Goal: Share content: Share content

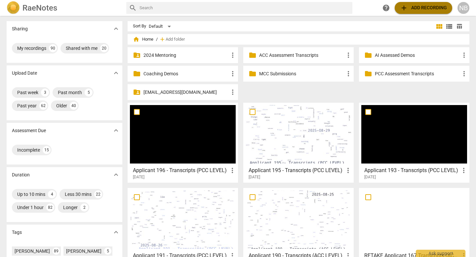
click at [421, 9] on span "add Add recording" at bounding box center [423, 8] width 47 height 8
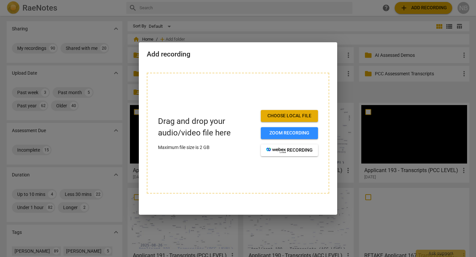
click at [297, 117] on span "Choose local file" at bounding box center [289, 116] width 47 height 7
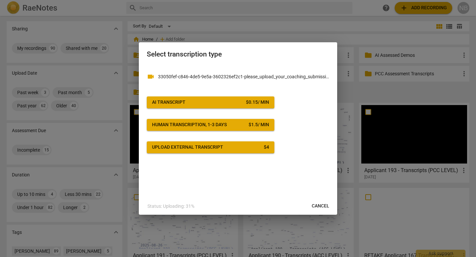
click at [261, 76] on p "33050fef-c846-4de5-9e5a-3602326ef2c1-please_upload_your_coaching_submission-[PE…" at bounding box center [243, 76] width 171 height 7
click at [253, 100] on div "$ 0.15 / min" at bounding box center [257, 102] width 23 height 7
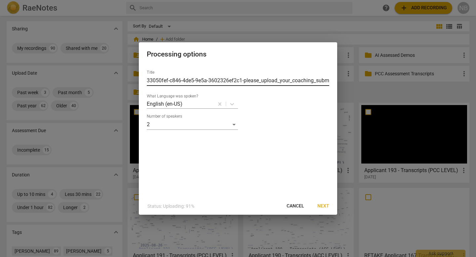
click at [254, 81] on input "33050fef-c846-4de5-9e5a-3602326ef2c1-please_upload_your_coaching_submission-Deb…" at bounding box center [238, 80] width 183 height 11
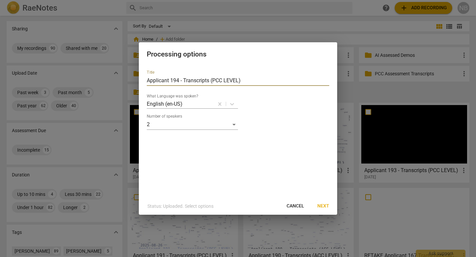
type input "Applicant 194 - Transcripts (PCC LEVEL)"
click at [326, 208] on span "Next" at bounding box center [323, 206] width 12 height 7
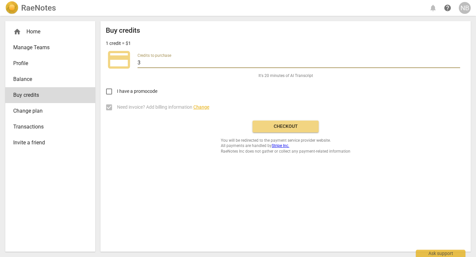
drag, startPoint x: 178, startPoint y: 63, endPoint x: 128, endPoint y: 63, distance: 49.9
click at [127, 63] on div "credit_card Credits to purchase 3" at bounding box center [286, 60] width 360 height 26
type input "20"
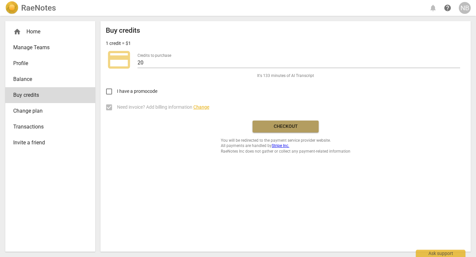
click at [280, 124] on span "Checkout" at bounding box center [286, 126] width 56 height 7
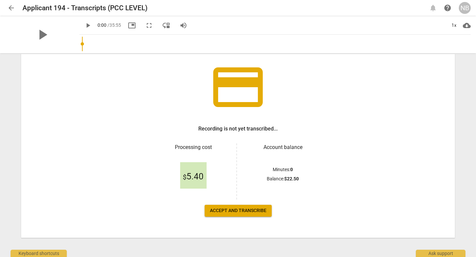
scroll to position [41, 0]
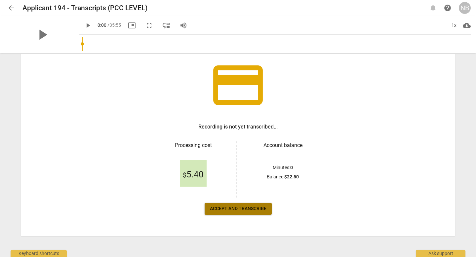
click at [250, 208] on span "Accept and transcribe" at bounding box center [238, 209] width 57 height 7
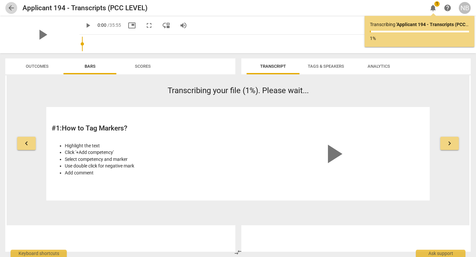
click at [13, 7] on span "arrow_back" at bounding box center [11, 8] width 8 height 8
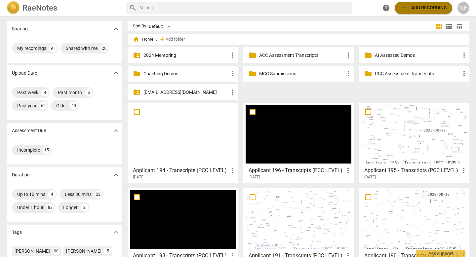
click at [432, 10] on span "add Add recording" at bounding box center [423, 8] width 47 height 8
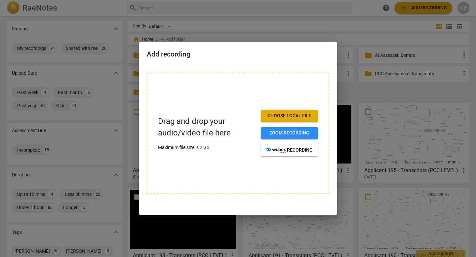
click at [303, 117] on span "Choose local file" at bounding box center [289, 116] width 47 height 7
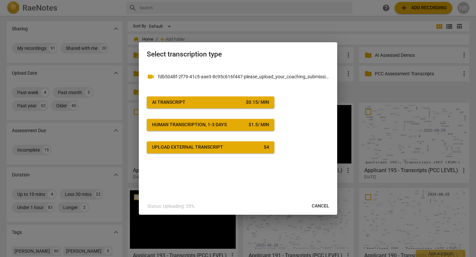
click at [246, 105] on div "$ 0.15 / min" at bounding box center [257, 102] width 23 height 7
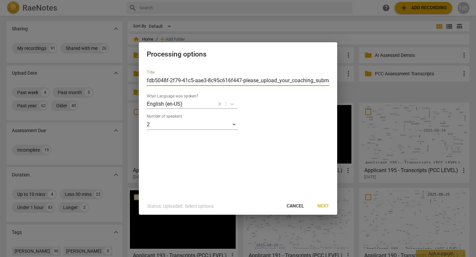
click at [296, 81] on input "fdb5048f-2f79-41c5-aae3-8c95c616f447-please_upload_your_coaching_submission-GMT…" at bounding box center [238, 80] width 183 height 11
type input "Applicant 197 - Transcripts (PCC Level)"
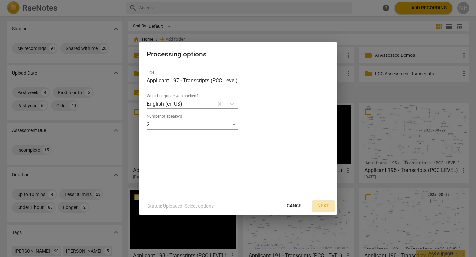
click at [326, 206] on span "Next" at bounding box center [323, 206] width 12 height 7
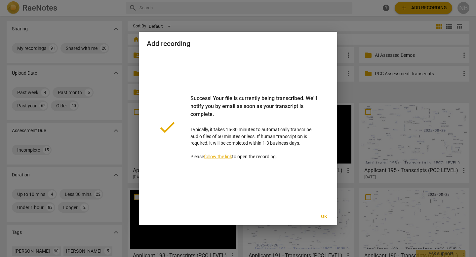
click at [325, 219] on span "Ok" at bounding box center [324, 217] width 11 height 7
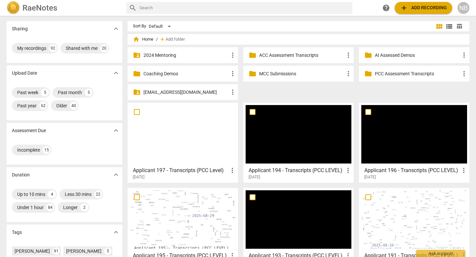
click at [283, 150] on div at bounding box center [299, 134] width 106 height 59
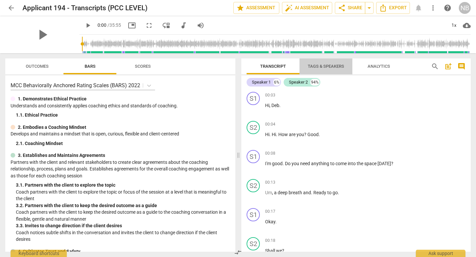
click at [322, 66] on span "Tags & Speakers" at bounding box center [326, 66] width 36 height 5
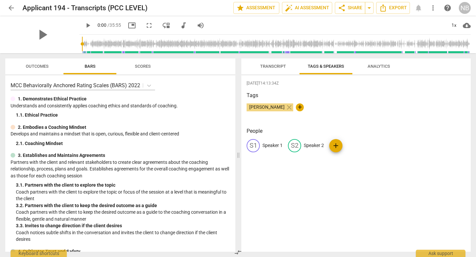
click at [274, 146] on p "Speaker 1" at bounding box center [273, 145] width 20 height 7
click at [272, 69] on span "Transcript" at bounding box center [273, 66] width 42 height 9
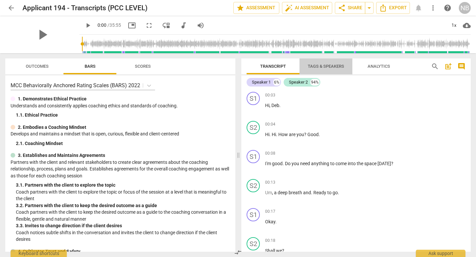
click at [314, 67] on span "Tags & Speakers" at bounding box center [326, 66] width 36 height 5
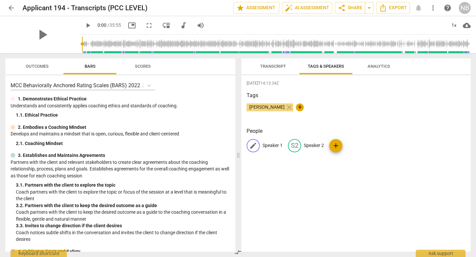
click at [266, 146] on p "Speaker 1" at bounding box center [273, 145] width 20 height 7
type input "Coach"
click at [349, 148] on p "Speaker 2" at bounding box center [357, 145] width 20 height 7
type input "Client"
click at [386, 79] on div "[DATE]T14:13:34Z Tags [PERSON_NAME] close + People CO Coach edit Client delete …" at bounding box center [356, 163] width 230 height 177
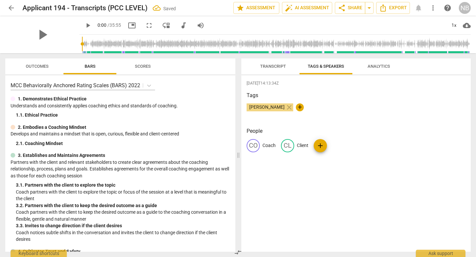
click at [279, 67] on span "Transcript" at bounding box center [273, 66] width 26 height 5
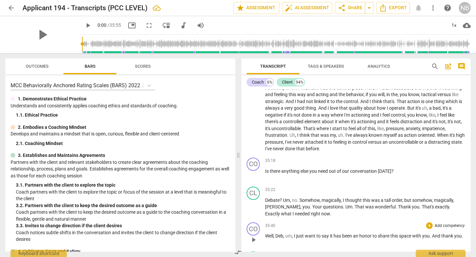
scroll to position [2504, 0]
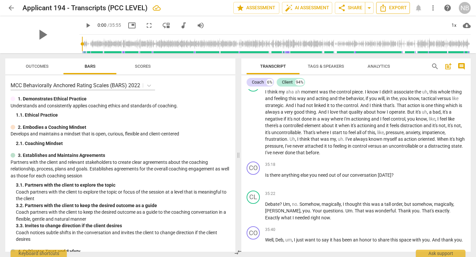
click at [389, 7] on span "Export" at bounding box center [393, 8] width 28 height 8
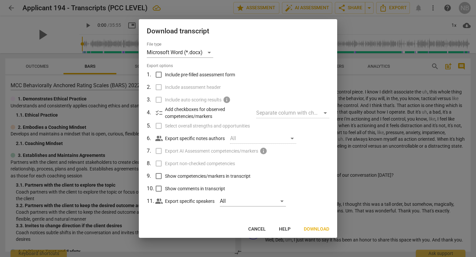
click at [312, 229] on span "Download" at bounding box center [316, 229] width 25 height 7
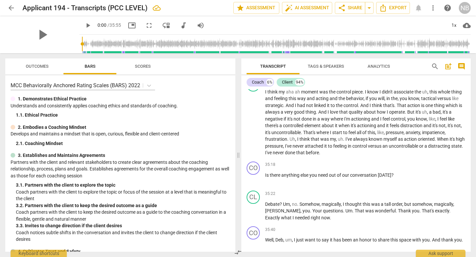
click at [6, 7] on span "arrow_back" at bounding box center [11, 8] width 12 height 8
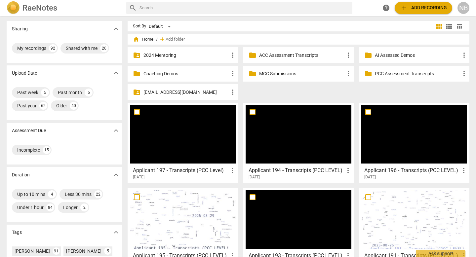
click at [219, 168] on h3 "Applicant 197 - Transcripts (PCC Level)" at bounding box center [181, 171] width 96 height 8
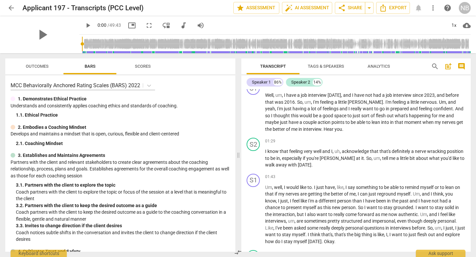
scroll to position [244, 0]
click at [314, 63] on span "Tags & Speakers" at bounding box center [326, 66] width 52 height 9
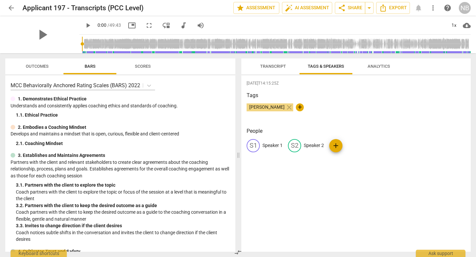
click at [314, 143] on p "Speaker 2" at bounding box center [314, 145] width 20 height 7
type input "Coach"
click at [264, 147] on p "Speaker 1" at bounding box center [273, 145] width 20 height 7
type input "Client"
click at [333, 107] on div "[PERSON_NAME] close +" at bounding box center [356, 110] width 219 height 13
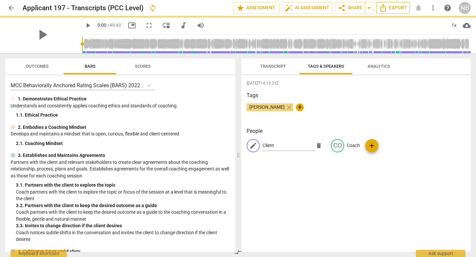
click at [398, 7] on span "Export" at bounding box center [393, 8] width 28 height 8
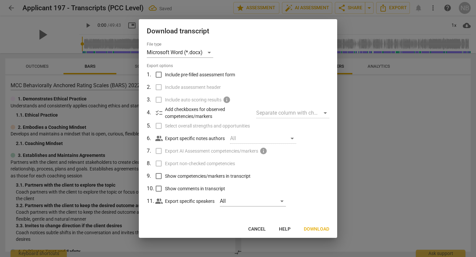
click at [309, 226] on span "Download" at bounding box center [316, 229] width 25 height 7
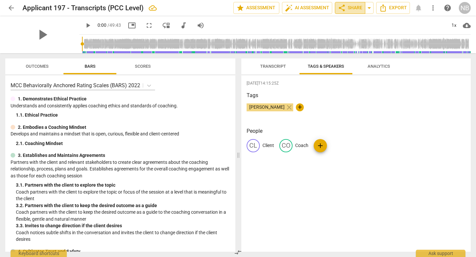
click at [363, 7] on button "share Share" at bounding box center [350, 8] width 30 height 12
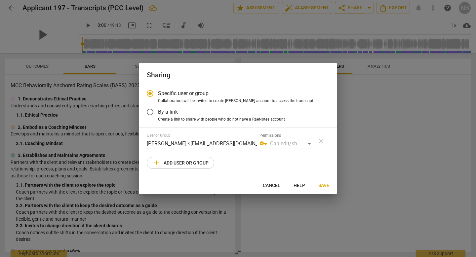
radio input "false"
click at [169, 116] on label "By a link" at bounding box center [233, 112] width 182 height 16
click at [158, 116] on input "By a link" at bounding box center [150, 112] width 16 height 16
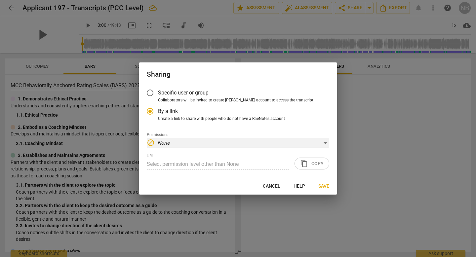
click at [210, 142] on div "block None" at bounding box center [238, 143] width 183 height 11
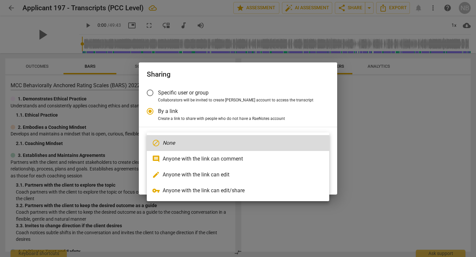
click at [197, 190] on li "vpn_key Anyone with the link can edit/share" at bounding box center [238, 191] width 183 height 16
radio input "false"
type input "[URL][DOMAIN_NAME]"
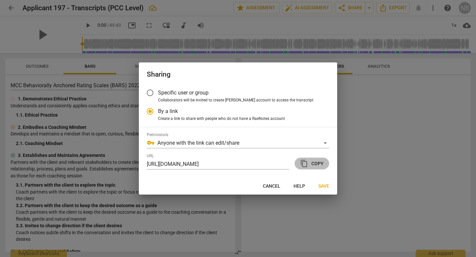
click at [308, 165] on span "content_copy" at bounding box center [304, 164] width 8 height 8
click at [236, 99] on span "Collaborators will be invited to create [PERSON_NAME] account to access the tra…" at bounding box center [235, 101] width 155 height 6
click at [0, 0] on input "Collaborators will be invited to create [PERSON_NAME] account to access the tra…" at bounding box center [0, 0] width 0 height 0
radio input "true"
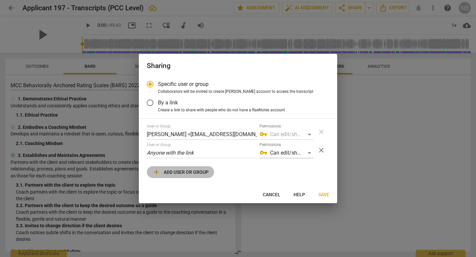
click at [191, 172] on span "add Add user or group" at bounding box center [180, 172] width 56 height 8
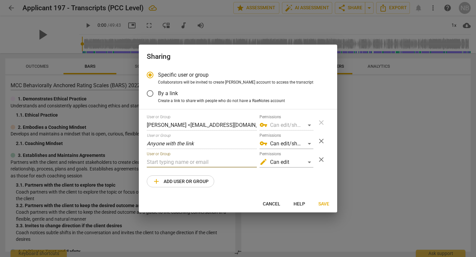
click at [189, 159] on input "text" at bounding box center [202, 162] width 110 height 11
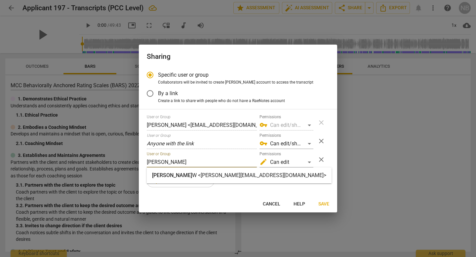
type input "[PERSON_NAME]"
click at [191, 170] on div "[PERSON_NAME] <[PERSON_NAME][EMAIL_ADDRESS][DOMAIN_NAME]>" at bounding box center [239, 176] width 185 height 16
radio input "false"
type input "[PERSON_NAME] <[PERSON_NAME][EMAIL_ADDRESS][DOMAIN_NAME]>"
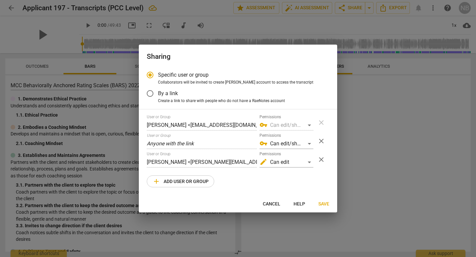
click at [184, 181] on span "add Add user or group" at bounding box center [180, 182] width 56 height 8
radio input "false"
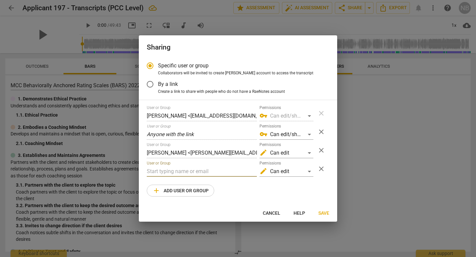
click at [186, 173] on input "text" at bounding box center [202, 171] width 110 height 11
type input "[PERSON_NAME][EMAIL_ADDRESS][DOMAIN_NAME]"
click at [320, 213] on span "Save" at bounding box center [323, 213] width 11 height 7
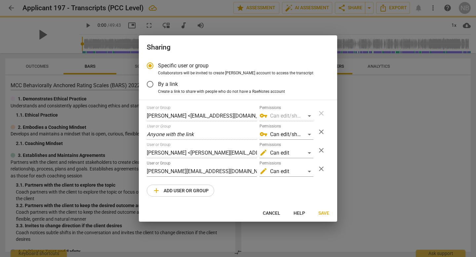
radio input "false"
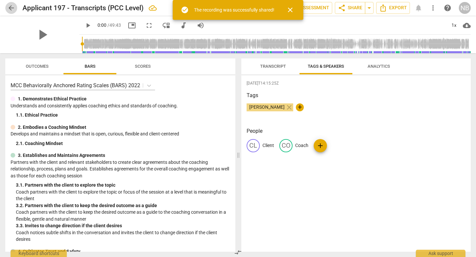
click at [15, 9] on span "arrow_back" at bounding box center [11, 8] width 8 height 8
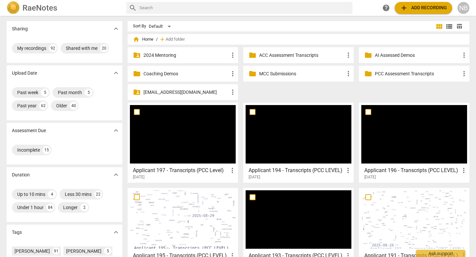
click at [279, 170] on h3 "Applicant 194 - Transcripts (PCC LEVEL)" at bounding box center [297, 171] width 96 height 8
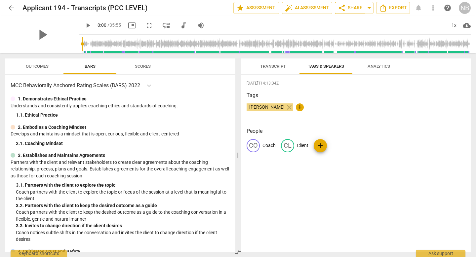
click at [364, 9] on button "share Share" at bounding box center [350, 8] width 30 height 12
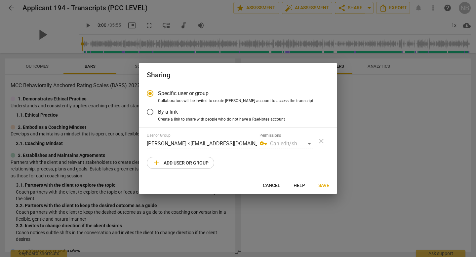
radio input "false"
click at [170, 114] on span "By a link" at bounding box center [168, 112] width 20 height 8
click at [158, 114] on input "By a link" at bounding box center [150, 112] width 16 height 16
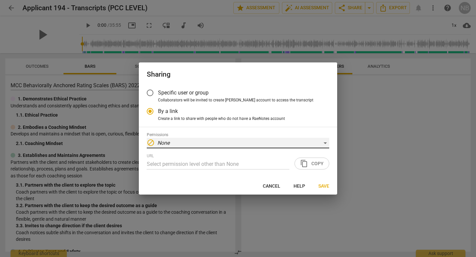
click at [182, 142] on div "block None" at bounding box center [238, 143] width 183 height 11
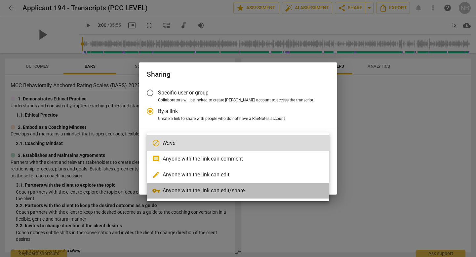
click at [178, 184] on li "vpn_key Anyone with the link can edit/share" at bounding box center [238, 191] width 183 height 16
radio input "false"
type input "[URL][DOMAIN_NAME]"
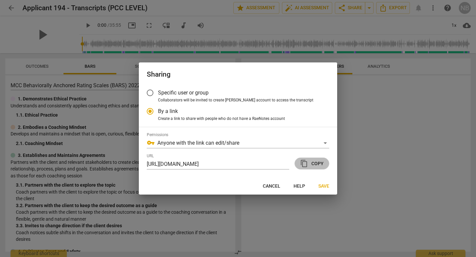
click at [308, 165] on span "content_copy Copy" at bounding box center [311, 164] width 23 height 8
click at [180, 97] on label "Specific user or group" at bounding box center [233, 93] width 182 height 16
click at [158, 97] on input "Specific user or group" at bounding box center [150, 93] width 16 height 16
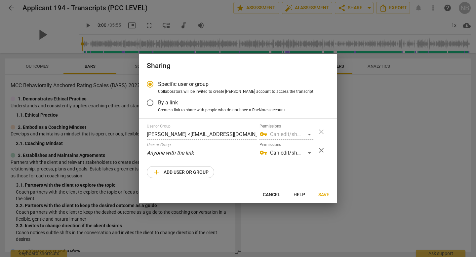
click at [193, 166] on div "User or Group [PERSON_NAME] <[EMAIL_ADDRESS][DOMAIN_NAME]> Permissions vpn_key …" at bounding box center [238, 151] width 183 height 54
click at [191, 174] on span "add Add user or group" at bounding box center [180, 172] width 56 height 8
radio input "false"
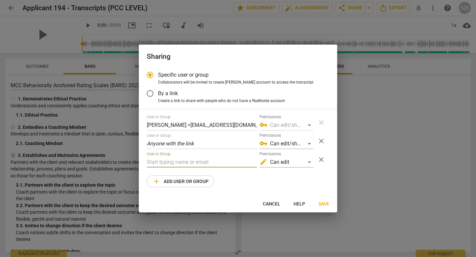
click at [198, 160] on input "text" at bounding box center [202, 162] width 110 height 11
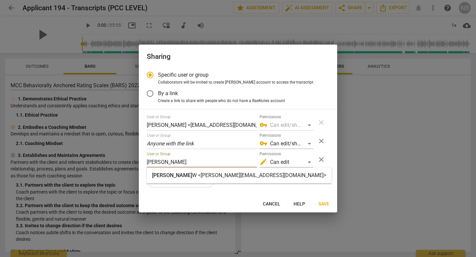
type input "[PERSON_NAME]"
click at [192, 176] on strong "W <[PERSON_NAME][EMAIL_ADDRESS][DOMAIN_NAME]>" at bounding box center [259, 175] width 134 height 6
radio input "false"
type input "[PERSON_NAME] <[PERSON_NAME][EMAIL_ADDRESS][DOMAIN_NAME]>"
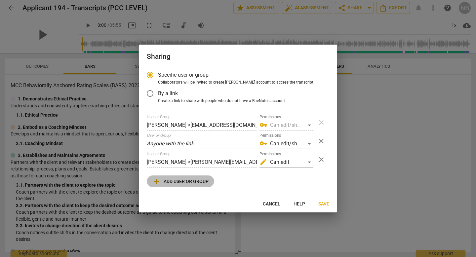
click at [183, 183] on span "add Add user or group" at bounding box center [180, 182] width 56 height 8
radio input "false"
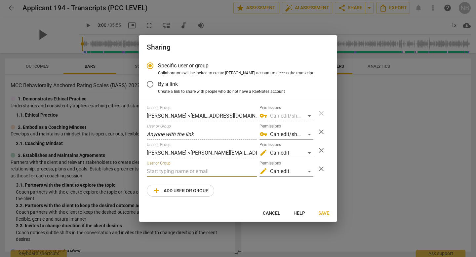
click at [170, 166] on input "text" at bounding box center [202, 171] width 110 height 11
type input "[PERSON_NAME][EMAIL_ADDRESS][DOMAIN_NAME]"
click at [321, 212] on span "Save" at bounding box center [323, 213] width 11 height 7
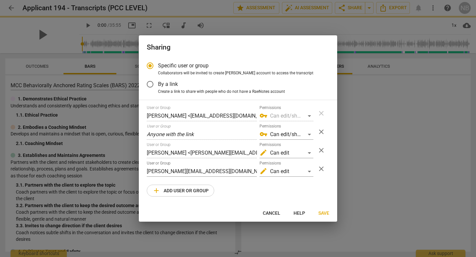
radio input "false"
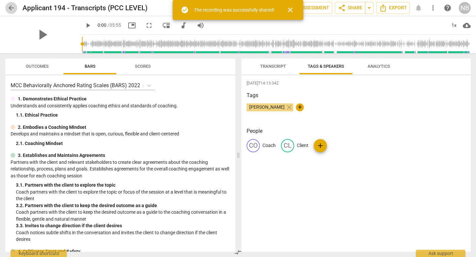
click at [9, 11] on span "arrow_back" at bounding box center [11, 8] width 8 height 8
